Goal: Check status

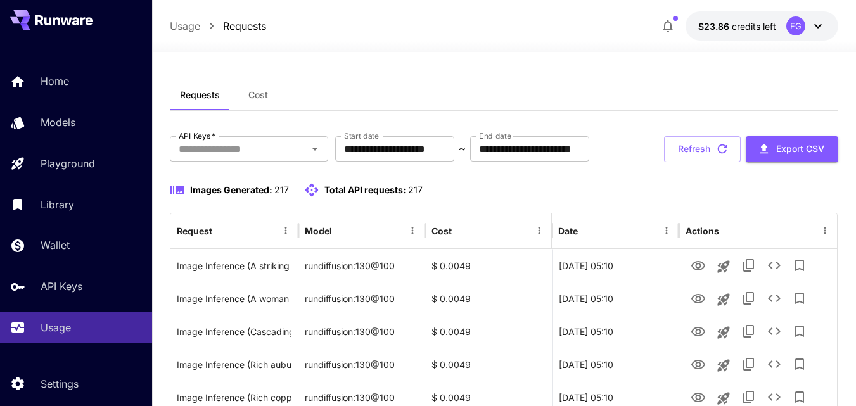
click at [677, 162] on button "Refresh" at bounding box center [702, 149] width 77 height 26
drag, startPoint x: 691, startPoint y: 191, endPoint x: 488, endPoint y: 98, distance: 222.8
click at [691, 162] on button "Refresh" at bounding box center [702, 149] width 77 height 26
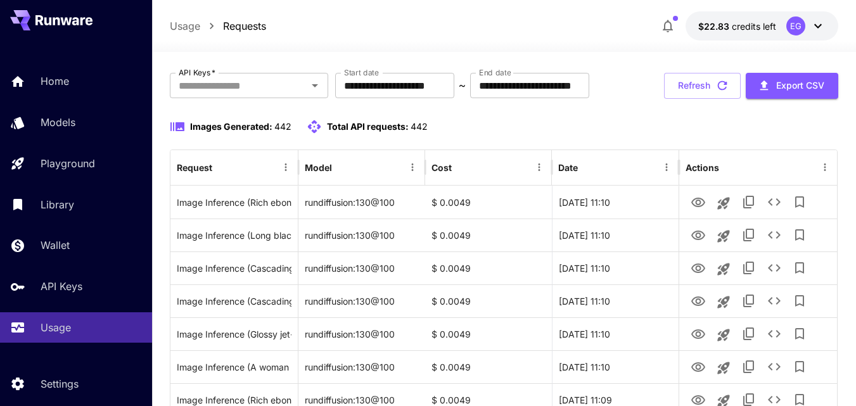
scroll to position [127, 0]
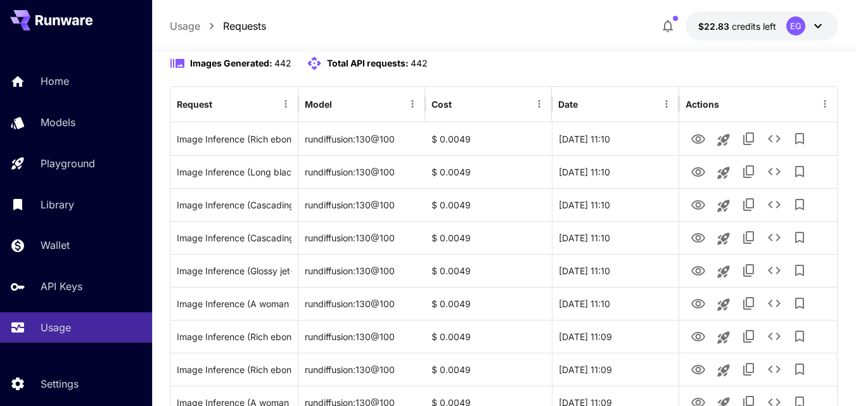
click at [683, 35] on button "Refresh" at bounding box center [702, 23] width 77 height 26
click at [684, 35] on button "Refresh" at bounding box center [702, 23] width 77 height 26
click at [685, 35] on button "Refresh" at bounding box center [702, 23] width 77 height 26
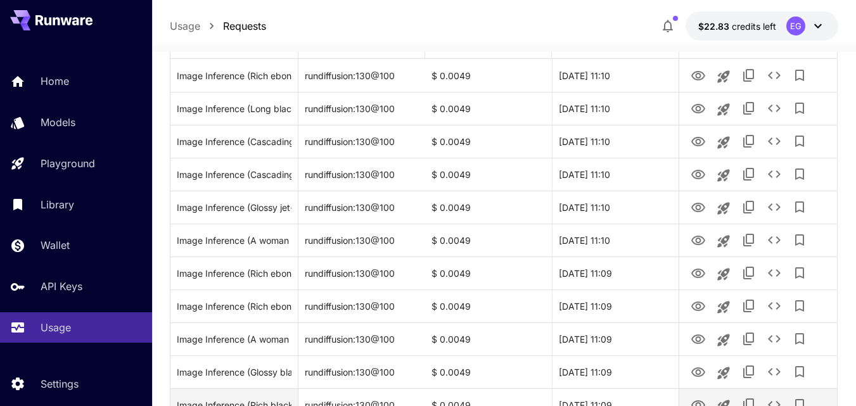
scroll to position [0, 0]
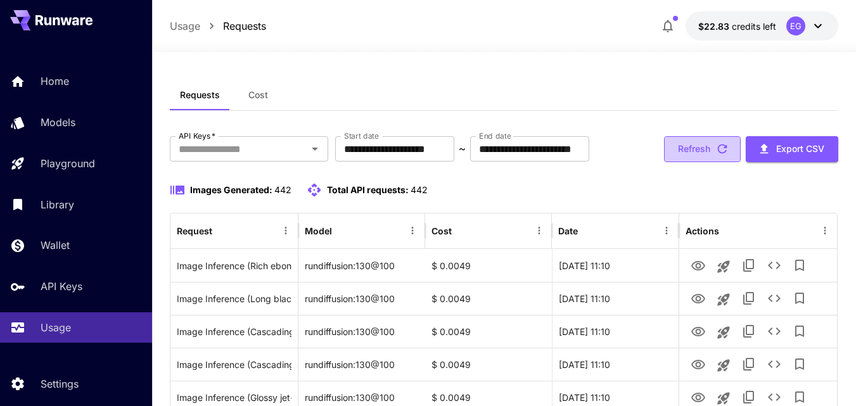
click at [683, 162] on button "Refresh" at bounding box center [702, 149] width 77 height 26
